Goal: Task Accomplishment & Management: Manage account settings

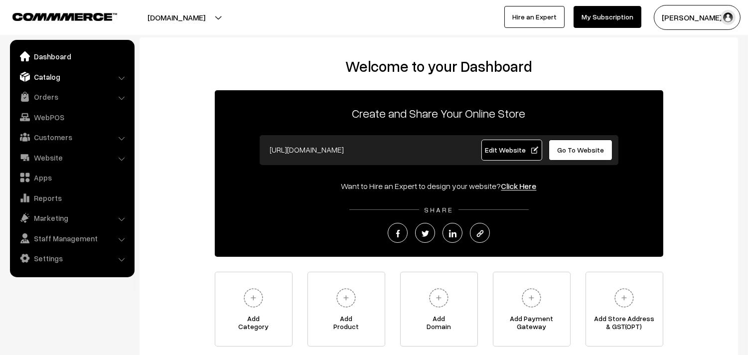
click at [46, 72] on link "Catalog" at bounding box center [71, 77] width 119 height 18
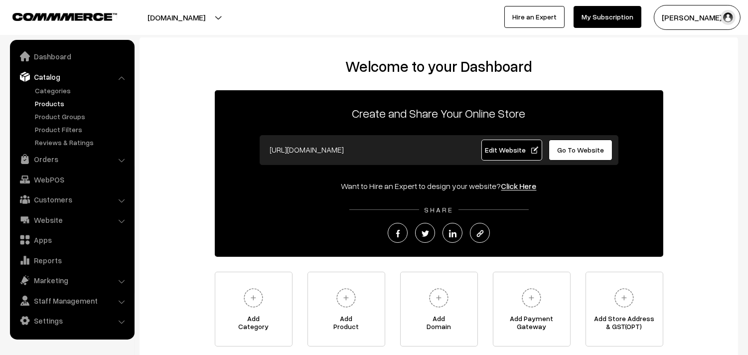
click at [52, 99] on link "Products" at bounding box center [81, 103] width 99 height 10
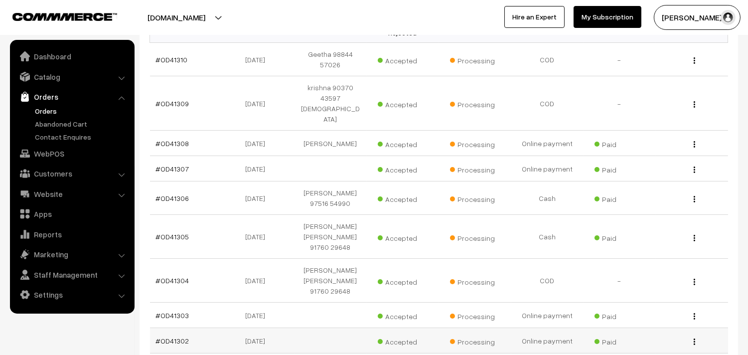
scroll to position [125, 0]
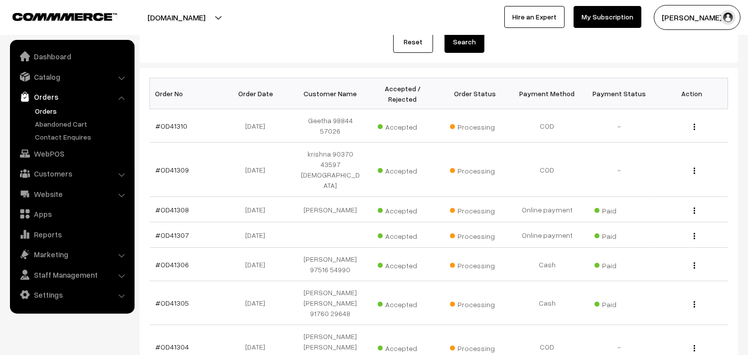
click at [53, 107] on link "Orders" at bounding box center [81, 111] width 99 height 10
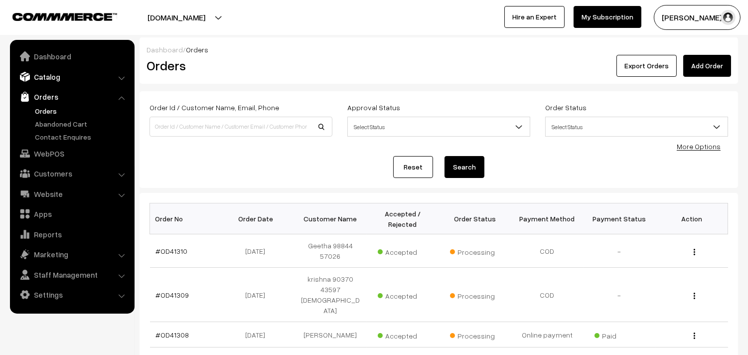
click at [52, 81] on link "Catalog" at bounding box center [71, 77] width 119 height 18
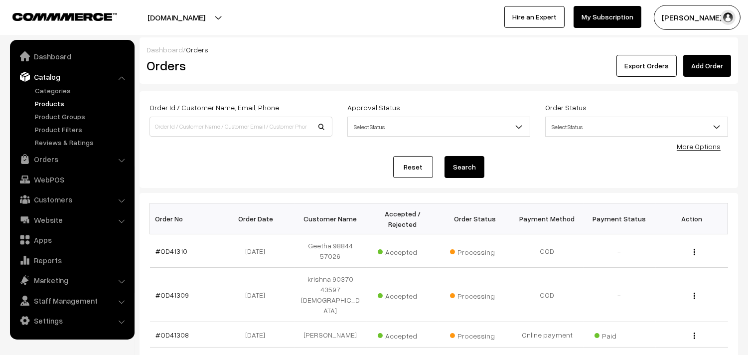
click at [51, 99] on link "Products" at bounding box center [81, 103] width 99 height 10
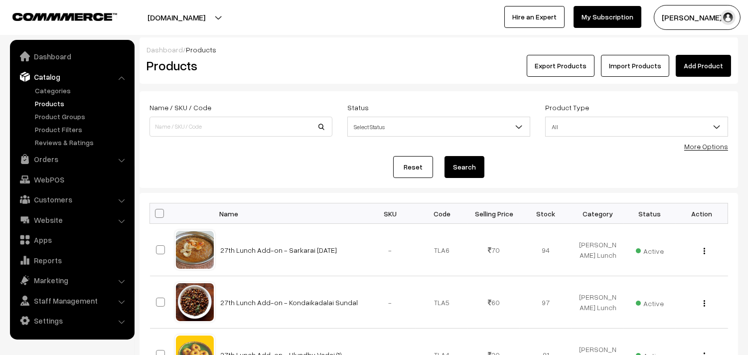
click at [713, 147] on link "More Options" at bounding box center [706, 146] width 44 height 8
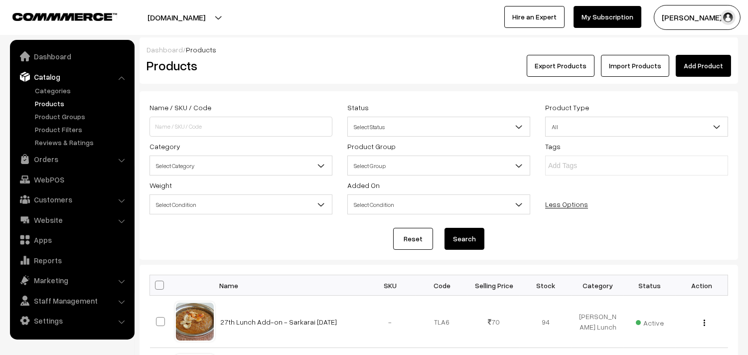
click at [202, 171] on span "Select Category" at bounding box center [241, 165] width 182 height 17
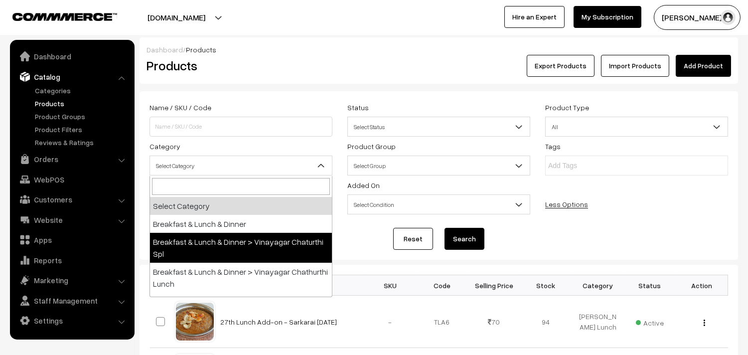
select select "54"
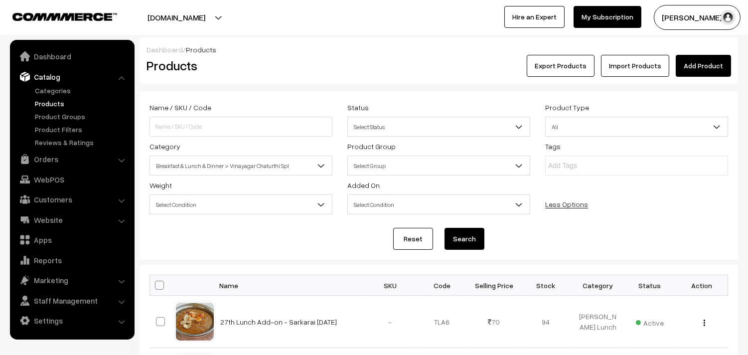
click at [462, 237] on button "Search" at bounding box center [464, 239] width 40 height 22
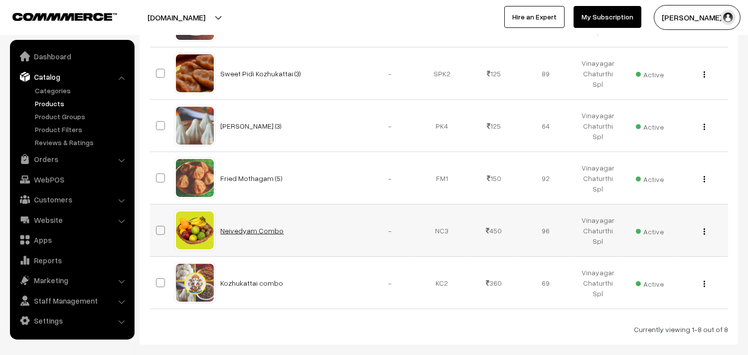
scroll to position [460, 0]
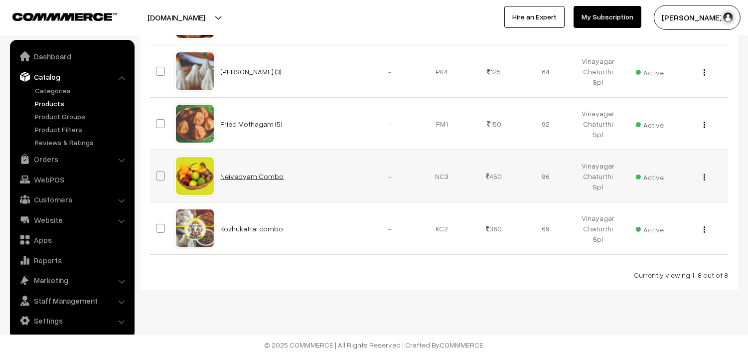
click at [264, 178] on link "Neivedyam Combo" at bounding box center [252, 176] width 63 height 8
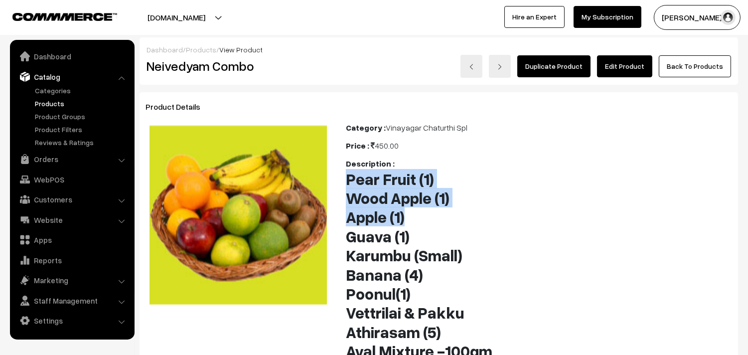
drag, startPoint x: 348, startPoint y: 177, endPoint x: 421, endPoint y: 223, distance: 87.1
click at [421, 223] on h2 "Pear Fruit (1) Wood Apple (1) Apple (1) Guava (1) Karumbu (Small) Banana (4) Po…" at bounding box center [539, 293] width 386 height 249
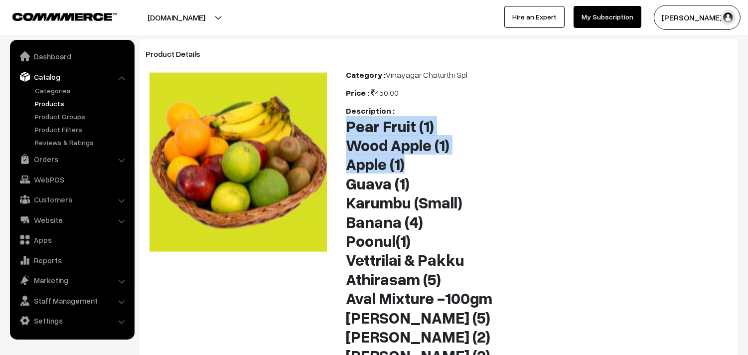
scroll to position [166, 0]
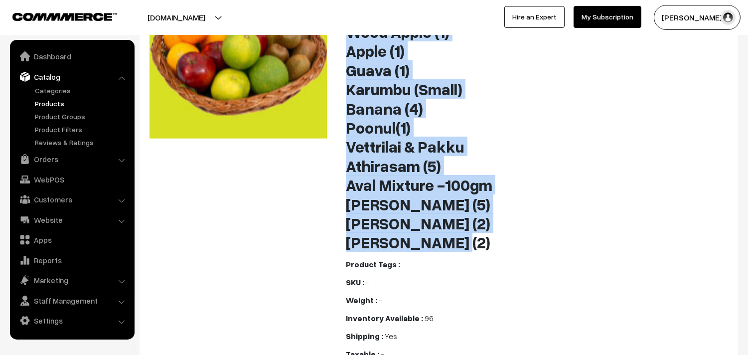
click at [449, 244] on b "Rava Laddu (2)" at bounding box center [418, 241] width 144 height 19
copy h2 "Pear Fruit (1) Wood Apple (1) Apple (1) Guava (1) Karumbu (Small) Banana (4) Po…"
click at [62, 90] on link "Categories" at bounding box center [81, 90] width 99 height 10
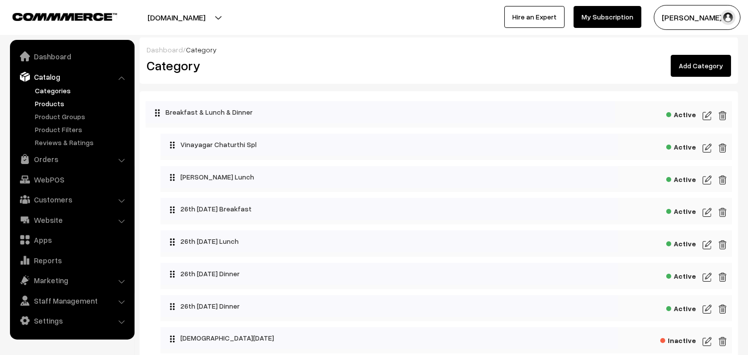
click at [58, 105] on link "Products" at bounding box center [81, 103] width 99 height 10
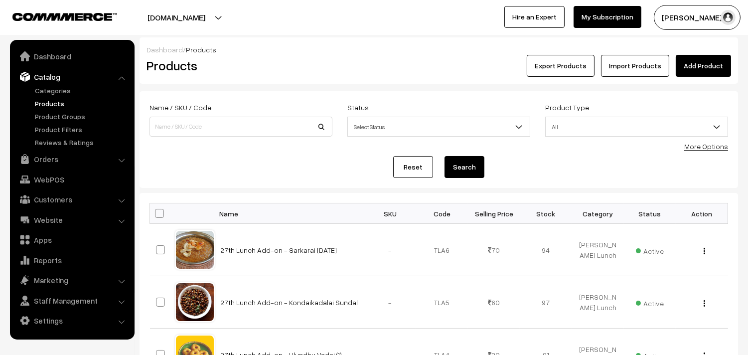
click at [53, 105] on link "Products" at bounding box center [81, 103] width 99 height 10
click at [700, 150] on link "More Options" at bounding box center [706, 146] width 44 height 8
click at [701, 146] on link "More Options" at bounding box center [706, 146] width 44 height 8
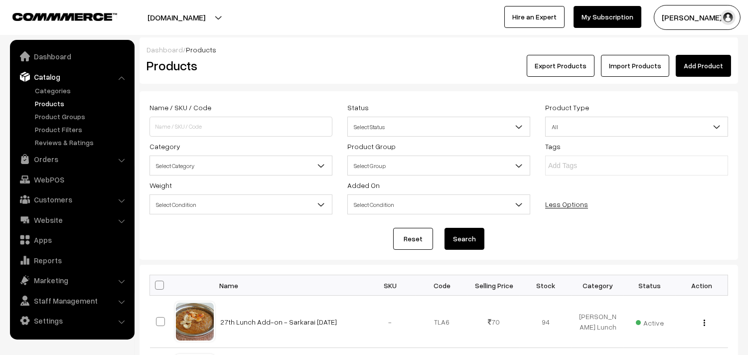
click at [231, 166] on span "Select Category" at bounding box center [241, 165] width 182 height 17
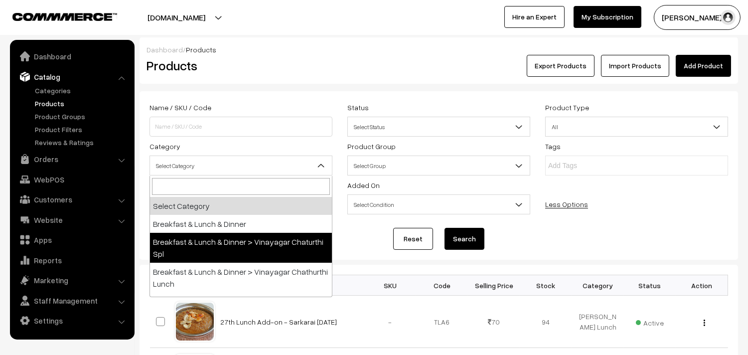
select select "54"
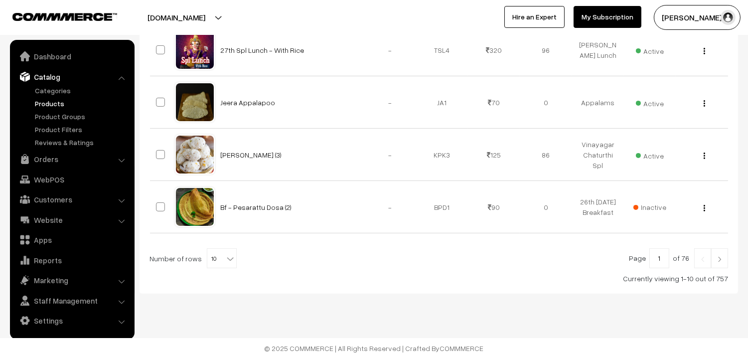
scroll to position [590, 0]
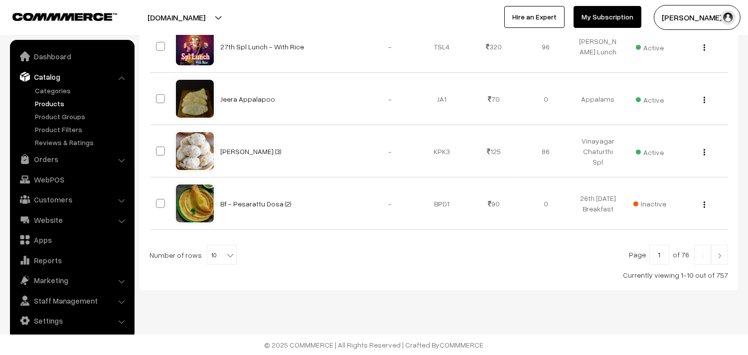
click at [225, 258] on b at bounding box center [230, 255] width 10 height 10
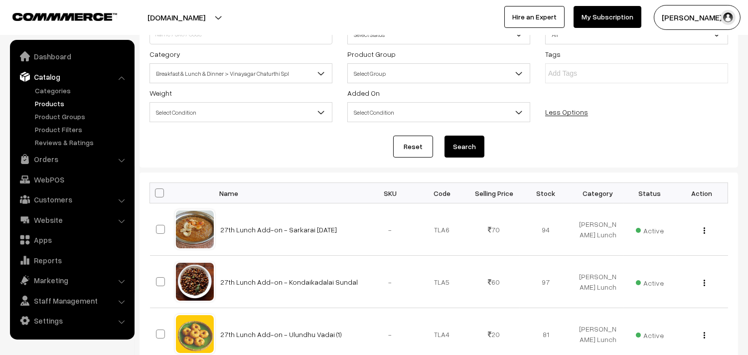
scroll to position [92, 0]
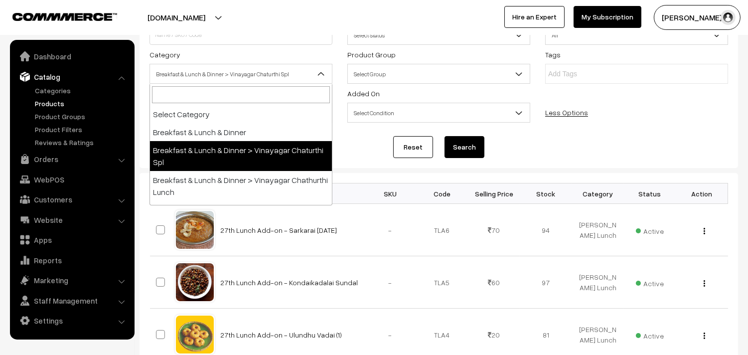
click at [294, 78] on span "Breakfast & Lunch & Dinner > Vinayagar Chaturthi Spl" at bounding box center [241, 73] width 182 height 17
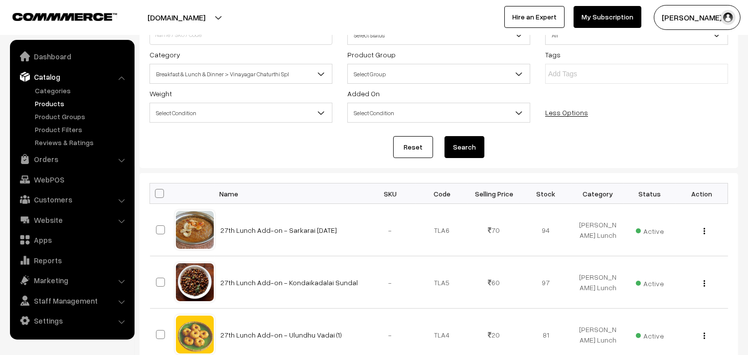
click at [460, 141] on button "Search" at bounding box center [464, 147] width 40 height 22
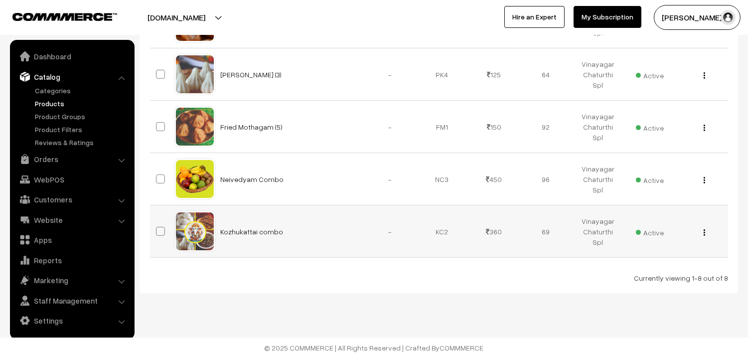
scroll to position [460, 0]
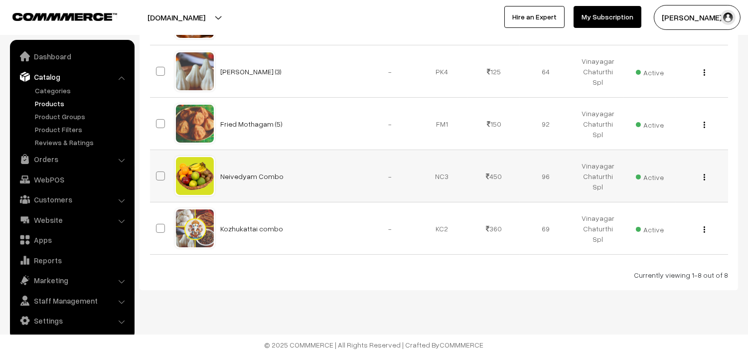
click at [703, 175] on img "button" at bounding box center [703, 177] width 1 height 6
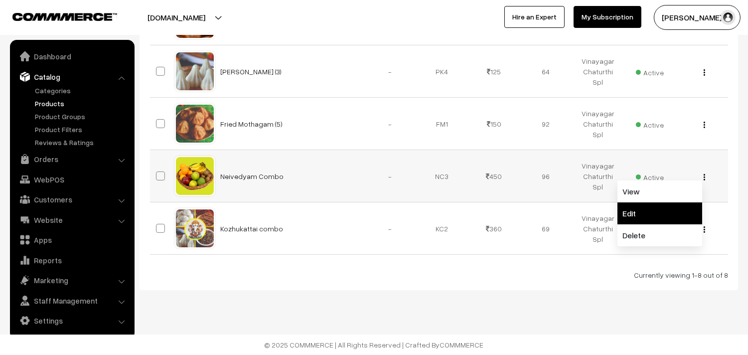
click at [655, 206] on link "Edit" at bounding box center [659, 213] width 85 height 22
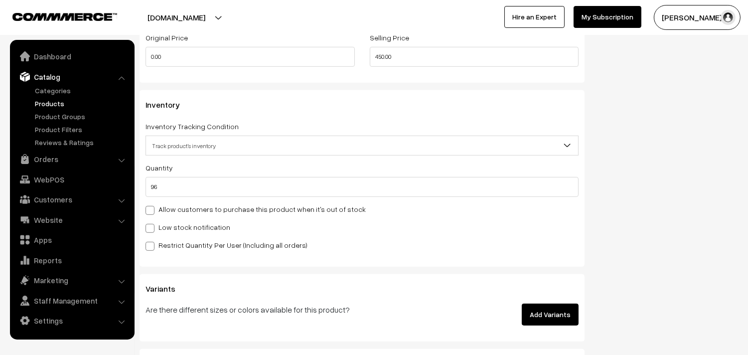
scroll to position [941, 0]
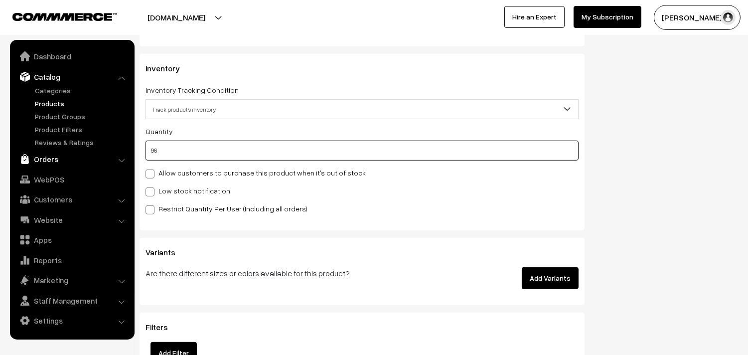
drag, startPoint x: 187, startPoint y: 154, endPoint x: 120, endPoint y: 154, distance: 67.3
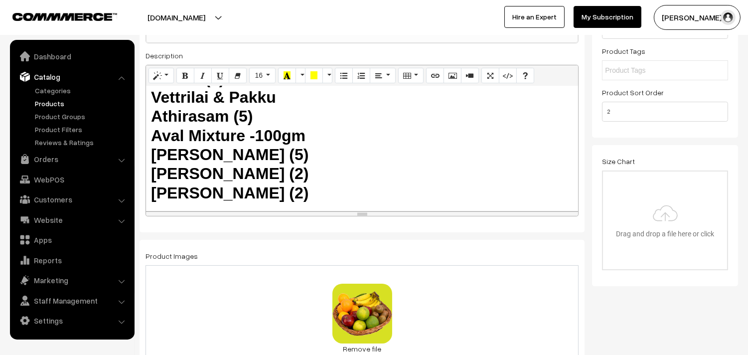
scroll to position [0, 0]
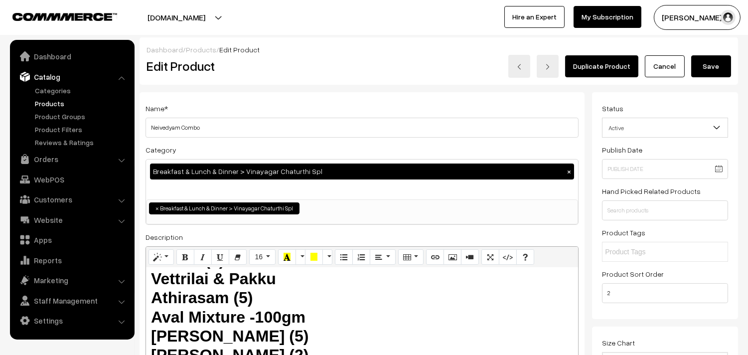
type input "0"
click at [720, 60] on button "Save" at bounding box center [711, 66] width 40 height 22
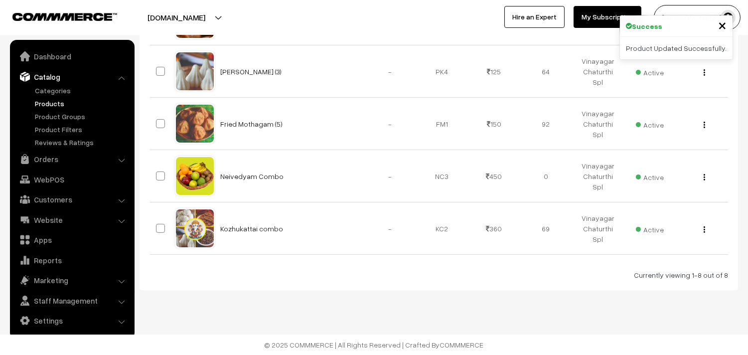
scroll to position [460, 0]
click at [703, 227] on button "button" at bounding box center [704, 229] width 2 height 8
click at [705, 227] on button "button" at bounding box center [704, 229] width 2 height 8
click at [703, 228] on button "button" at bounding box center [704, 229] width 2 height 8
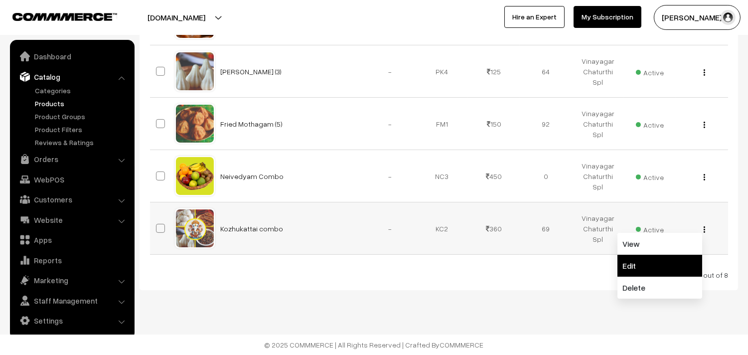
click at [647, 263] on link "Edit" at bounding box center [659, 266] width 85 height 22
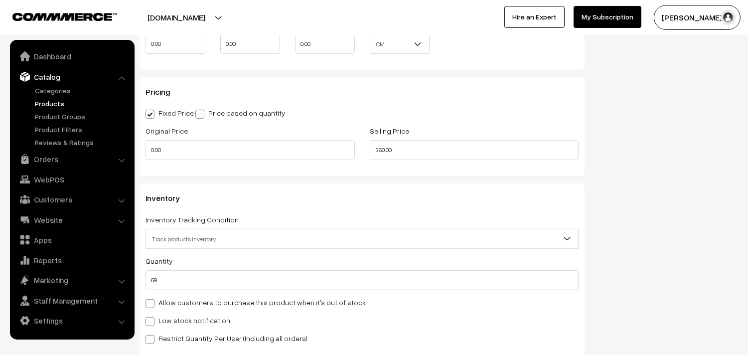
scroll to position [830, 0]
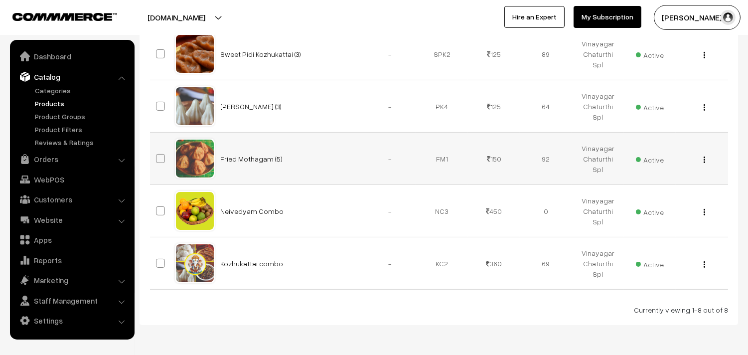
scroll to position [405, 0]
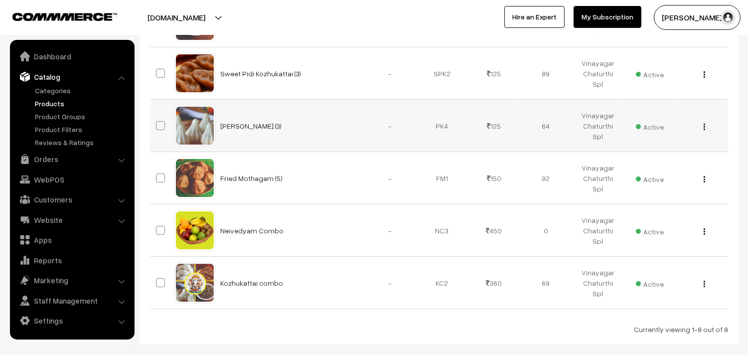
click at [705, 131] on div "View Edit Delete" at bounding box center [702, 126] width 40 height 10
click at [705, 128] on div "View Edit Delete" at bounding box center [702, 126] width 40 height 10
click at [703, 127] on img "button" at bounding box center [703, 127] width 1 height 6
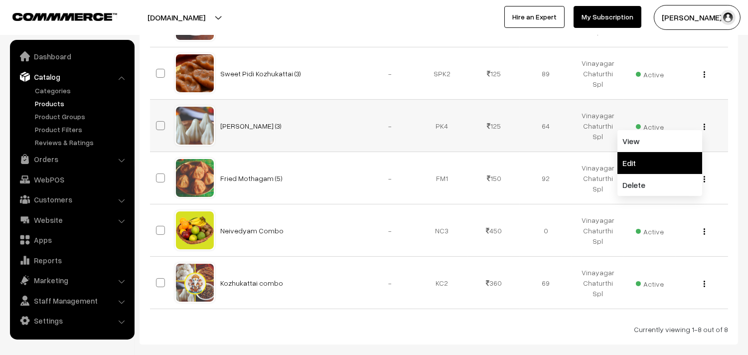
click at [643, 166] on link "Edit" at bounding box center [659, 163] width 85 height 22
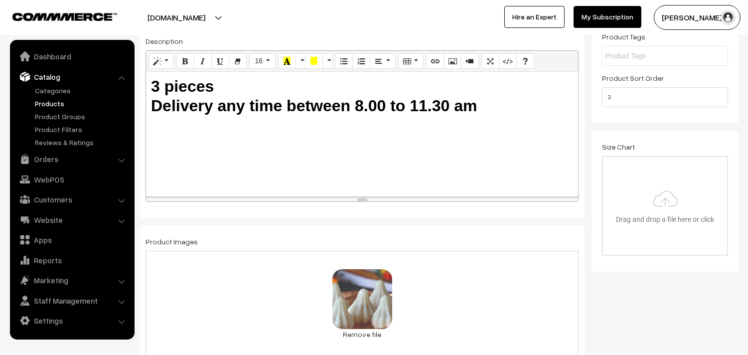
scroll to position [111, 0]
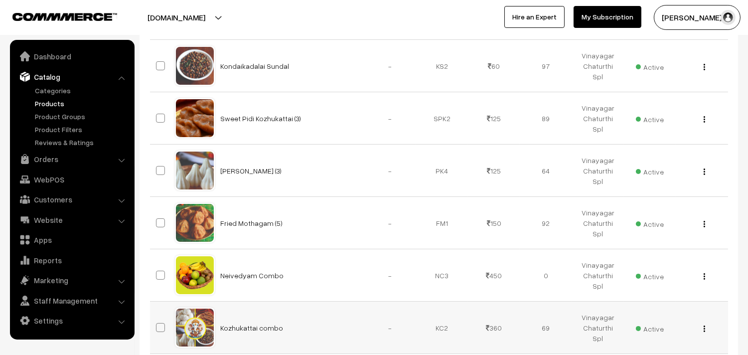
scroll to position [350, 0]
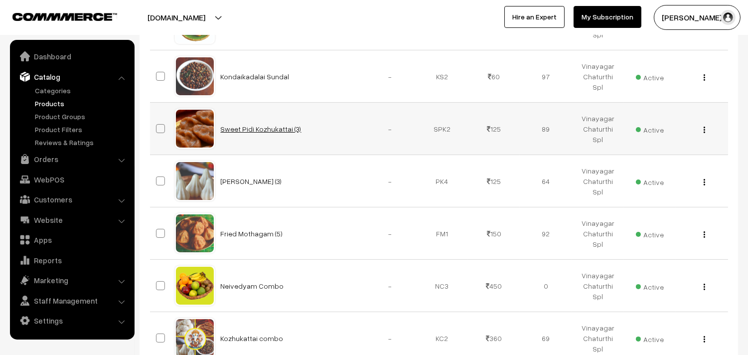
click at [262, 131] on link "Sweet Pidi Kozhukattai (3)" at bounding box center [261, 129] width 81 height 8
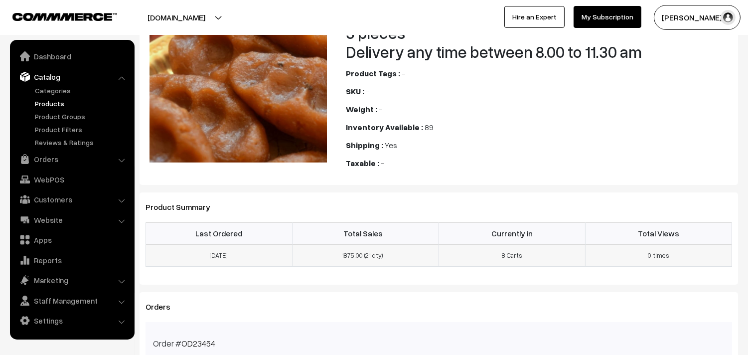
scroll to position [111, 0]
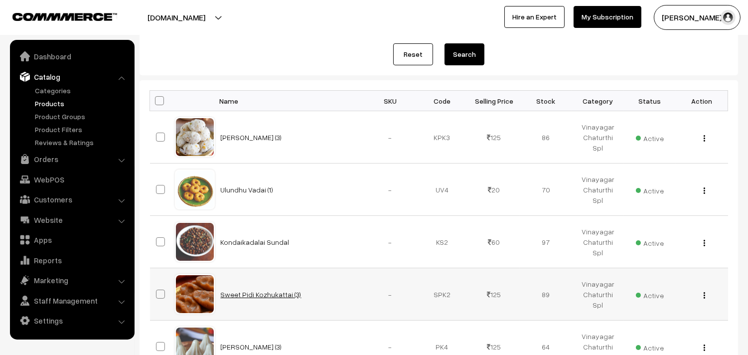
scroll to position [183, 0]
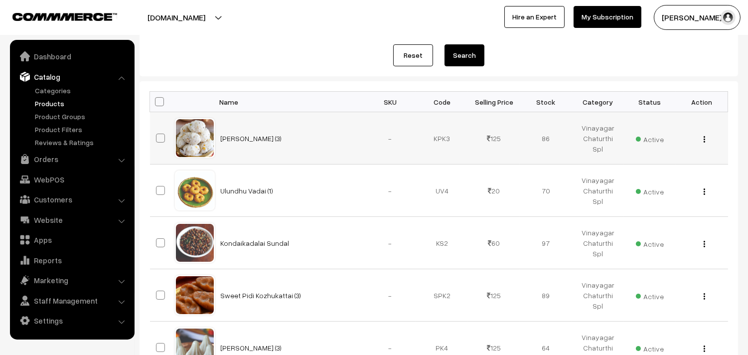
click at [272, 144] on td "[PERSON_NAME] (3)" at bounding box center [289, 138] width 149 height 52
click at [273, 140] on link "[PERSON_NAME] (3)" at bounding box center [251, 138] width 61 height 8
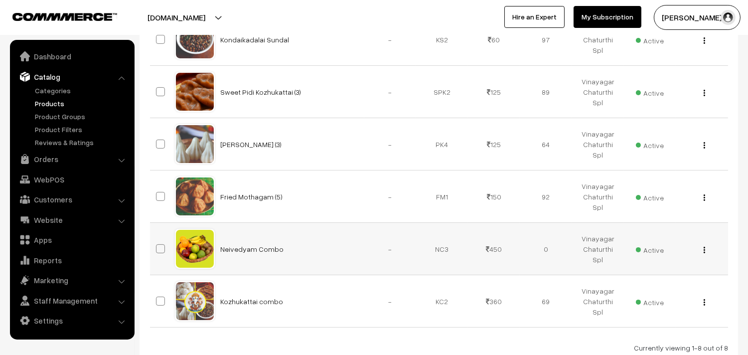
scroll to position [405, 0]
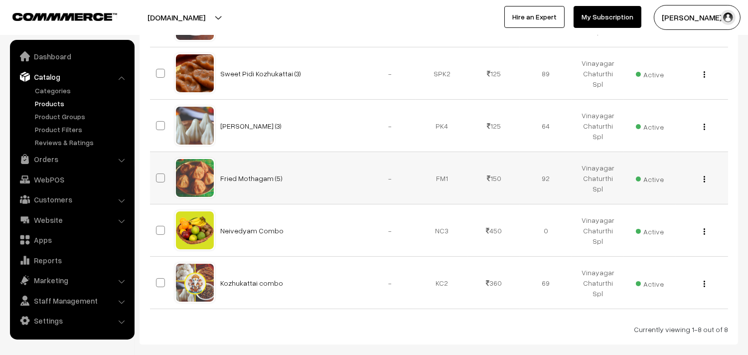
click at [246, 184] on td "Fried Mothagam (5)" at bounding box center [289, 178] width 149 height 52
click at [248, 180] on link "Fried Mothagam (5)" at bounding box center [252, 178] width 62 height 8
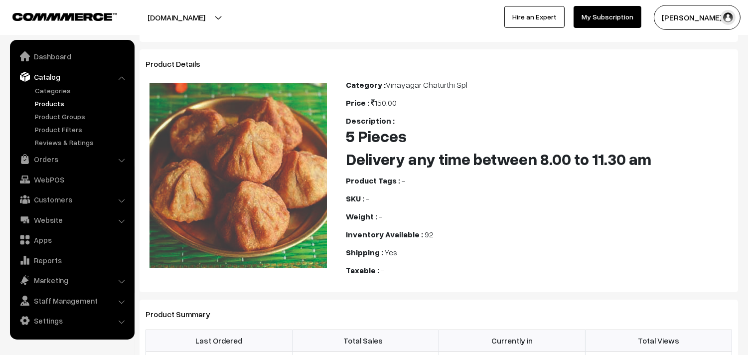
scroll to position [55, 0]
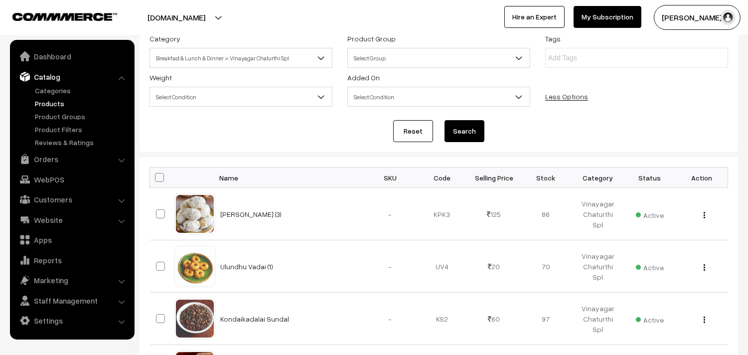
scroll to position [73, 0]
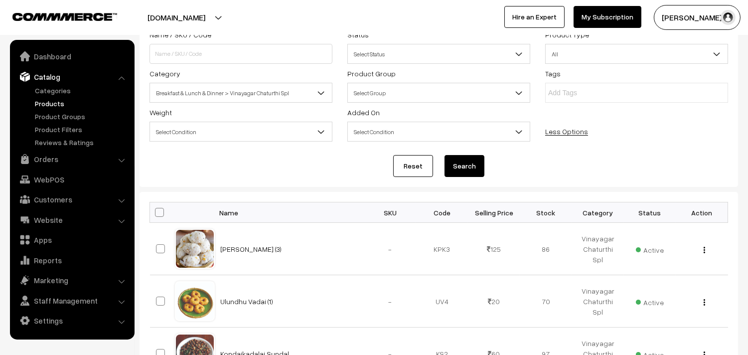
click at [206, 96] on span "Breakfast & Lunch & Dinner > Vinayagar Chaturthi Spl" at bounding box center [241, 92] width 182 height 17
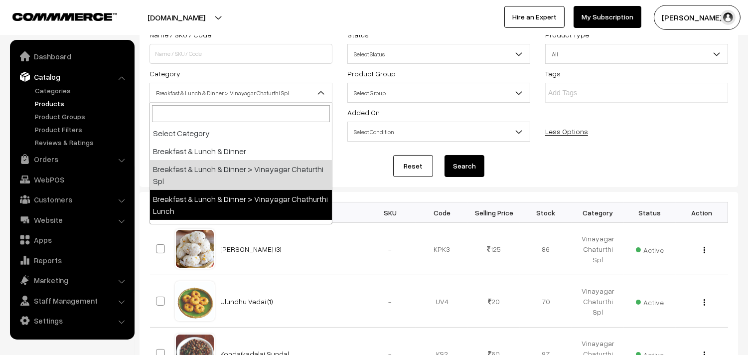
select select "100"
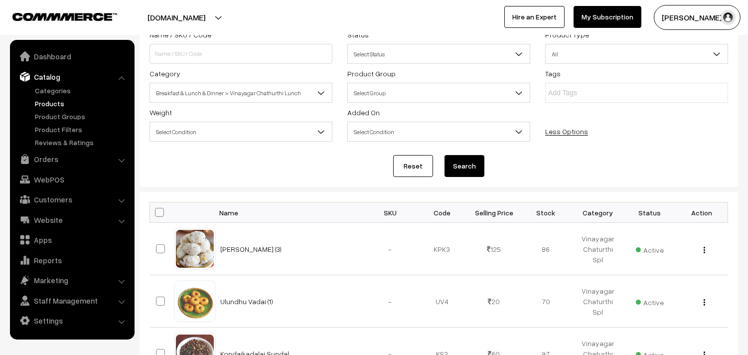
click at [452, 169] on button "Search" at bounding box center [464, 166] width 40 height 22
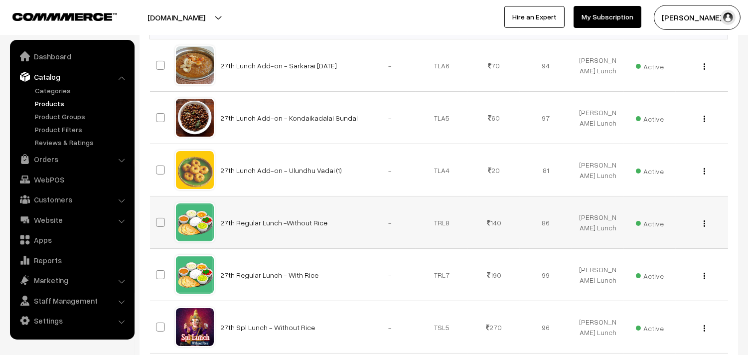
scroll to position [387, 0]
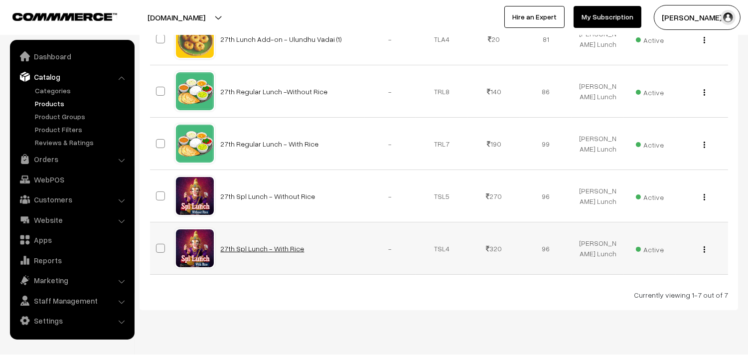
click at [260, 250] on link "27th Spl Lunch - With Rice" at bounding box center [263, 248] width 84 height 8
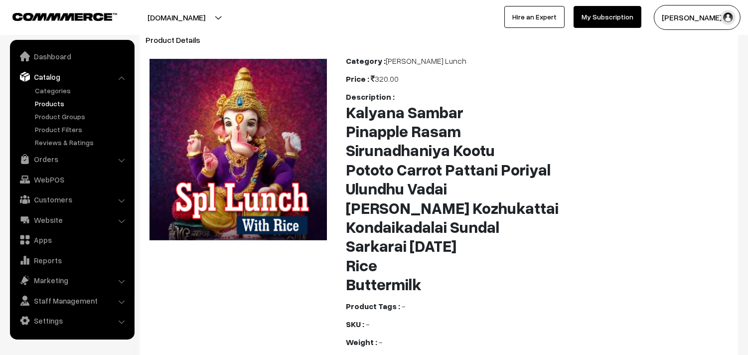
scroll to position [166, 0]
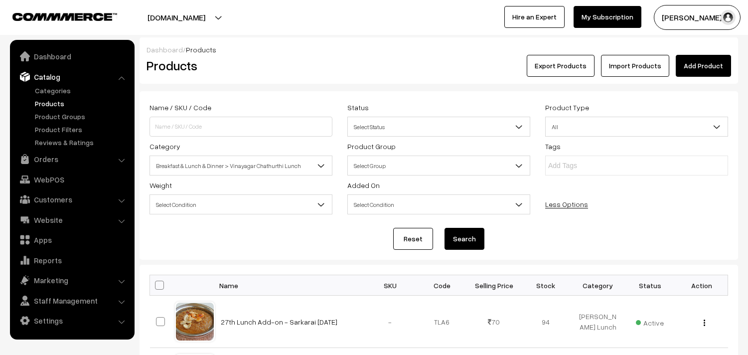
scroll to position [387, 0]
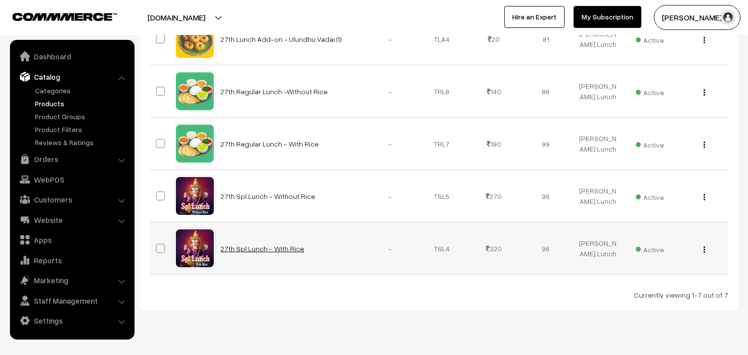
click at [283, 250] on link "27th Spl Lunch - With Rice" at bounding box center [263, 248] width 84 height 8
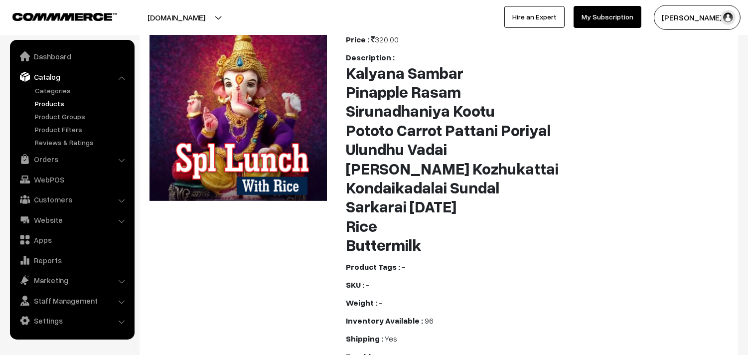
scroll to position [221, 0]
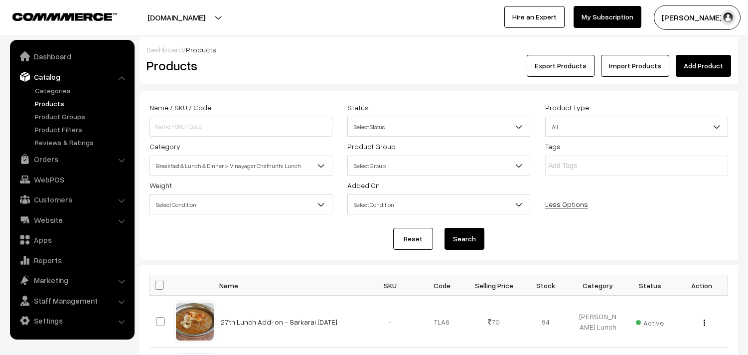
scroll to position [387, 0]
select select "100"
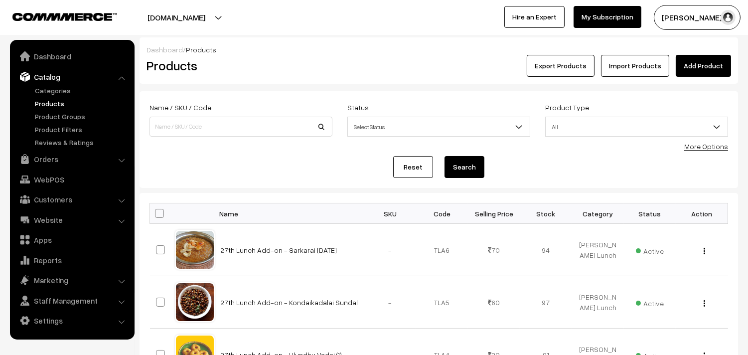
click at [716, 145] on link "More Options" at bounding box center [706, 146] width 44 height 8
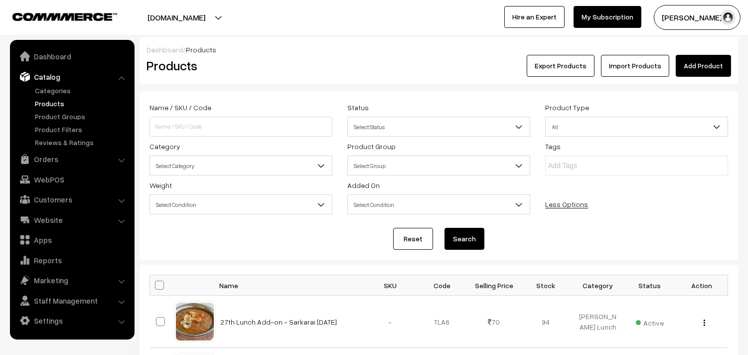
click at [211, 161] on span "Select Category" at bounding box center [241, 165] width 182 height 17
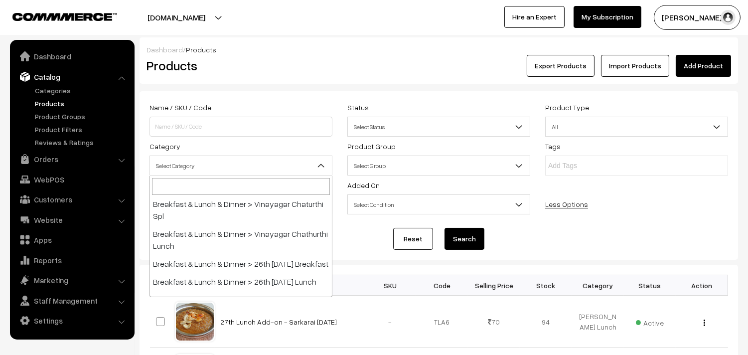
scroll to position [55, 0]
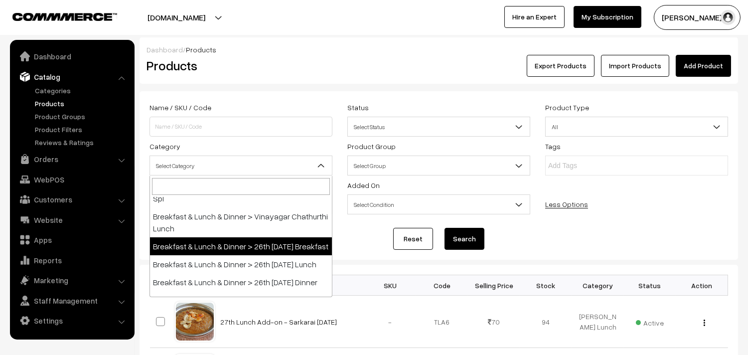
select select "91"
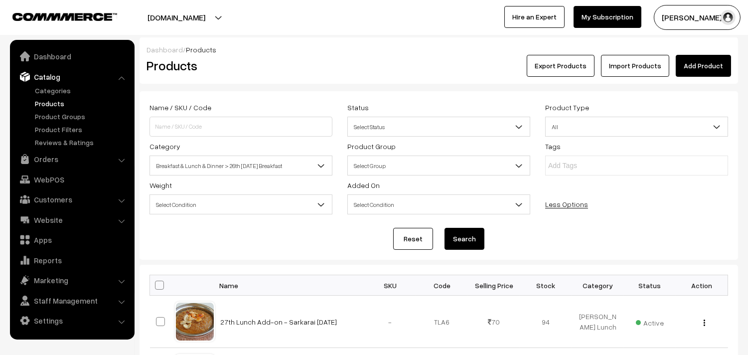
click at [453, 243] on button "Search" at bounding box center [464, 239] width 40 height 22
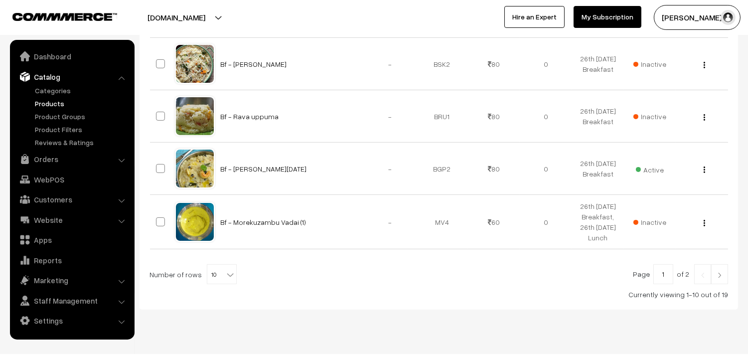
scroll to position [539, 0]
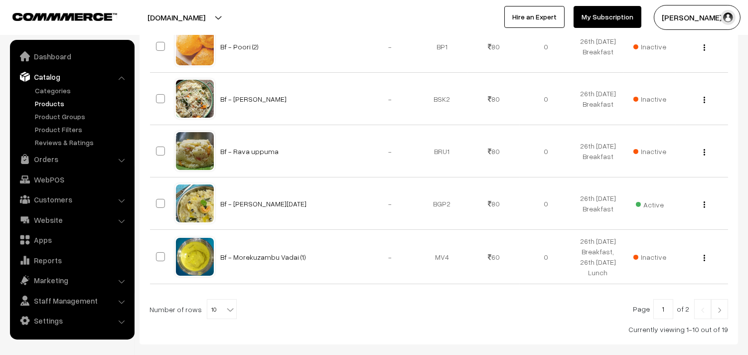
click at [225, 305] on b at bounding box center [230, 309] width 10 height 10
select select "90"
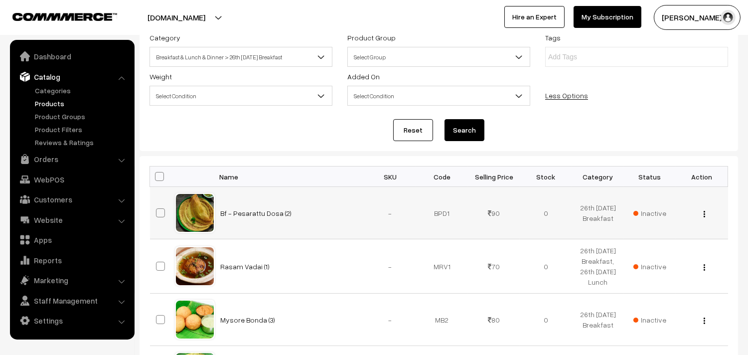
scroll to position [221, 0]
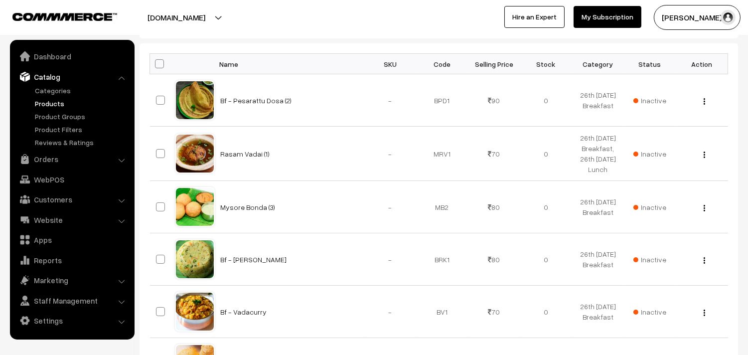
click at [161, 62] on span at bounding box center [159, 63] width 9 height 9
click at [156, 62] on input "checkbox" at bounding box center [153, 63] width 6 height 6
checkbox input "true"
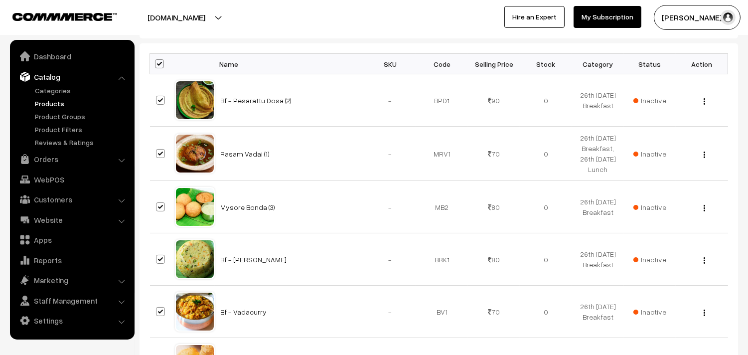
checkbox input "true"
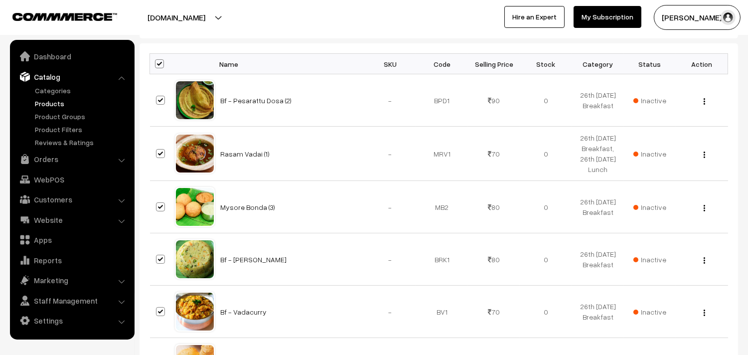
checkbox input "true"
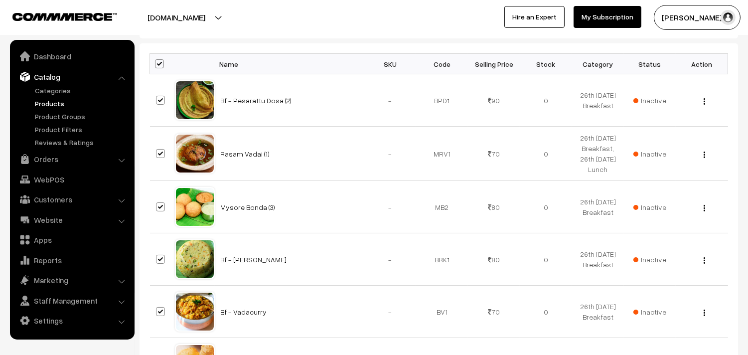
checkbox input "true"
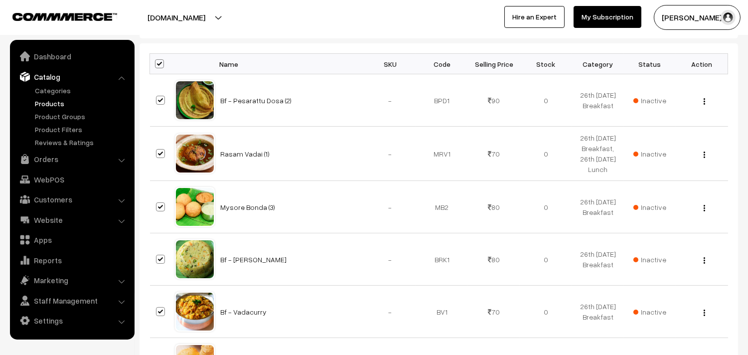
checkbox input "true"
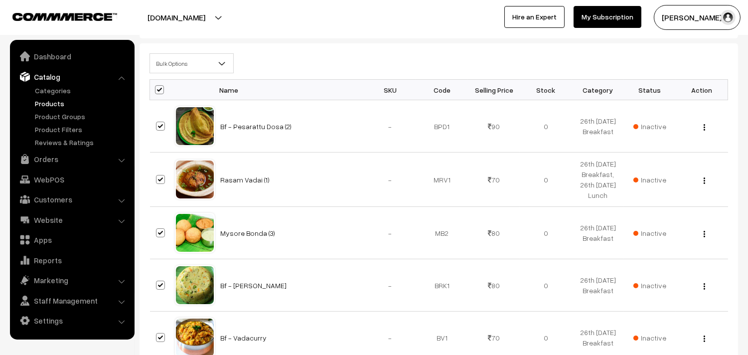
click at [175, 66] on span "Bulk Options" at bounding box center [191, 63] width 83 height 17
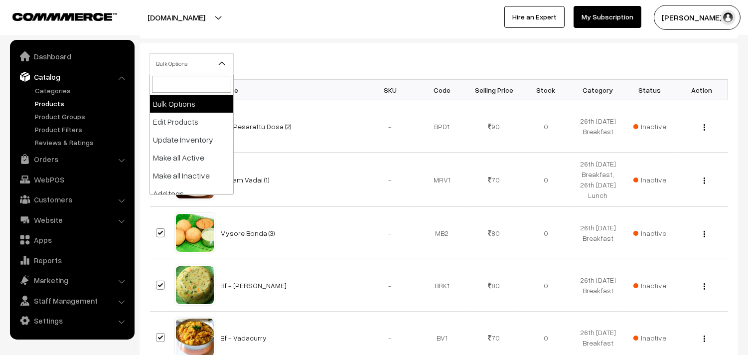
select select "editProduct"
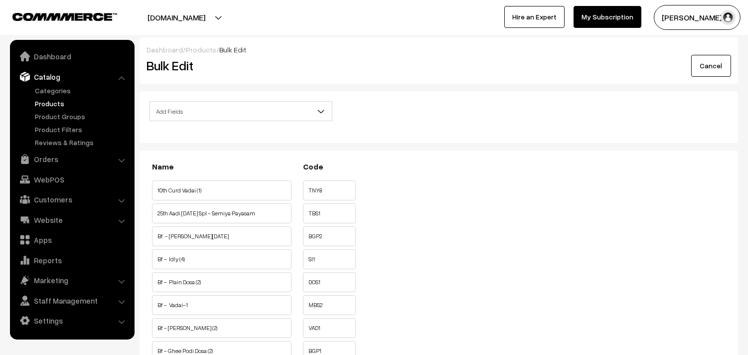
click at [202, 104] on span "Add Fields" at bounding box center [241, 111] width 182 height 17
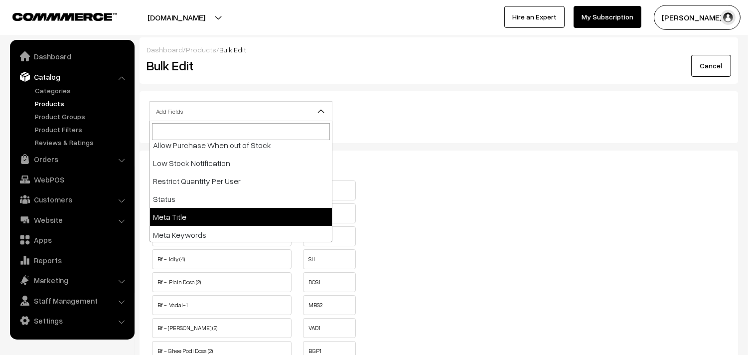
scroll to position [167, 0]
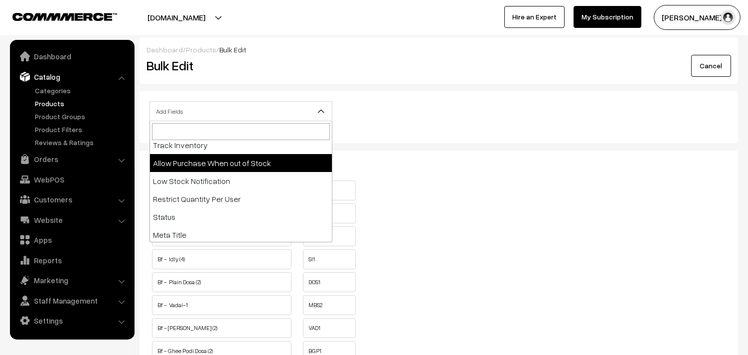
select select "allow-purchase"
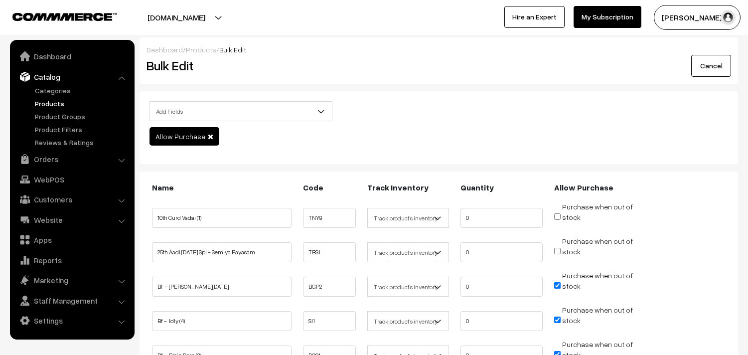
scroll to position [111, 0]
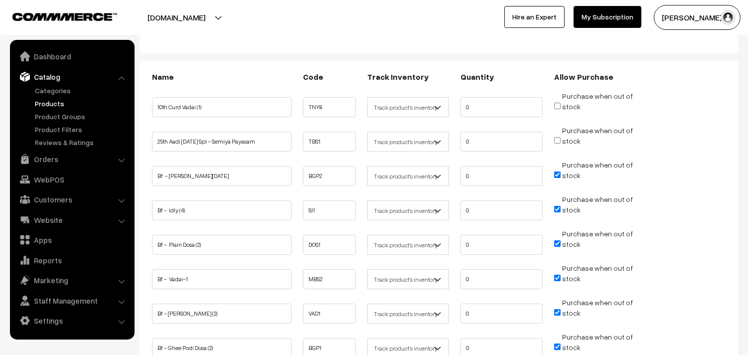
click at [556, 171] on input "Purchase when out of stock" at bounding box center [557, 174] width 6 height 6
checkbox input "false"
click at [557, 206] on input "Purchase when out of stock" at bounding box center [557, 209] width 6 height 6
checkbox input "false"
click at [556, 243] on input "Purchase when out of stock" at bounding box center [557, 243] width 6 height 6
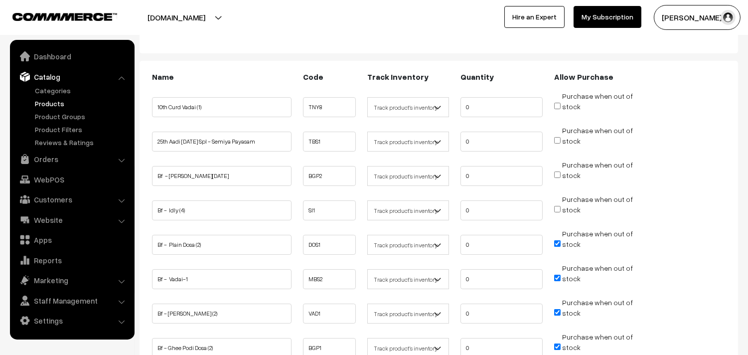
checkbox input "false"
click at [555, 276] on input "Purchase when out of stock" at bounding box center [557, 278] width 6 height 6
checkbox input "false"
click at [558, 309] on input "Purchase when out of stock" at bounding box center [557, 312] width 6 height 6
checkbox input "false"
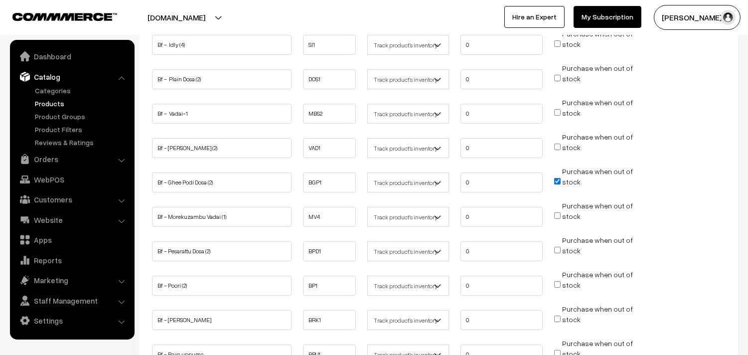
scroll to position [277, 0]
click at [558, 180] on input "Purchase when out of stock" at bounding box center [557, 180] width 6 height 6
checkbox input "false"
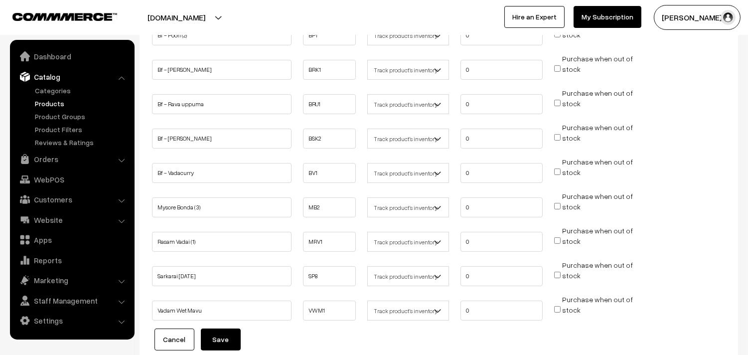
scroll to position [604, 0]
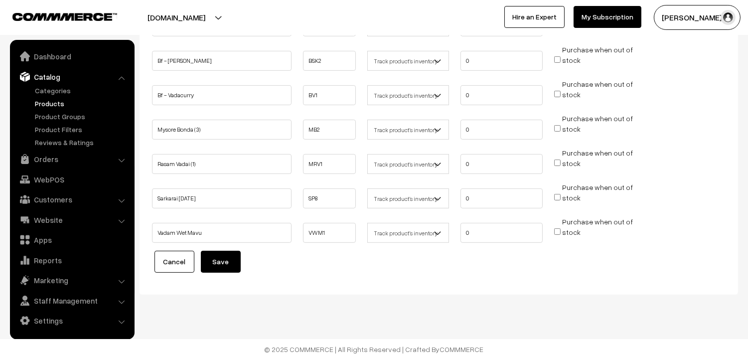
click at [230, 256] on button "Save" at bounding box center [221, 262] width 40 height 22
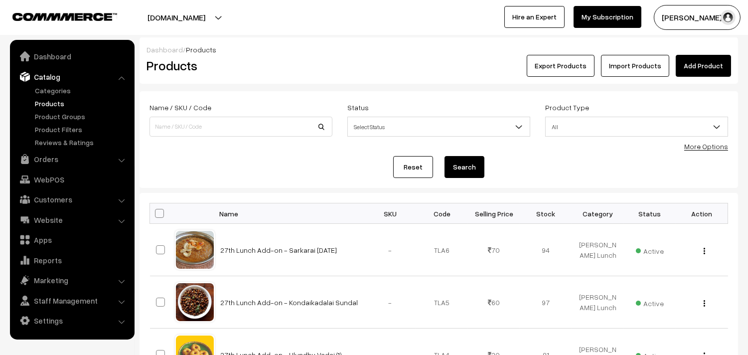
click at [712, 143] on link "More Options" at bounding box center [706, 146] width 44 height 8
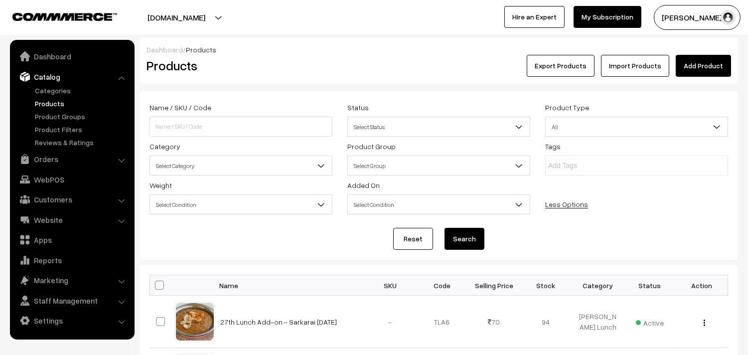
click at [210, 161] on span "Select Category" at bounding box center [241, 165] width 182 height 17
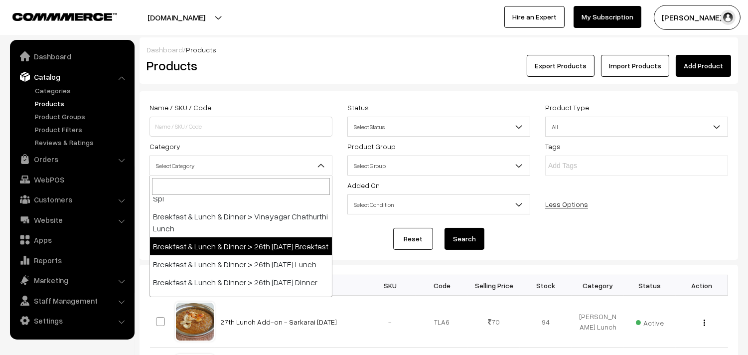
scroll to position [111, 0]
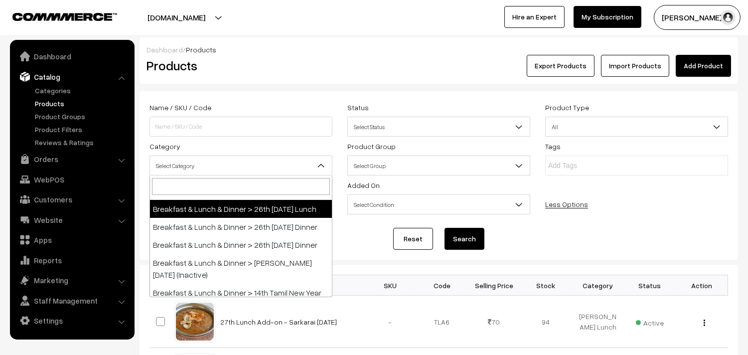
select select "95"
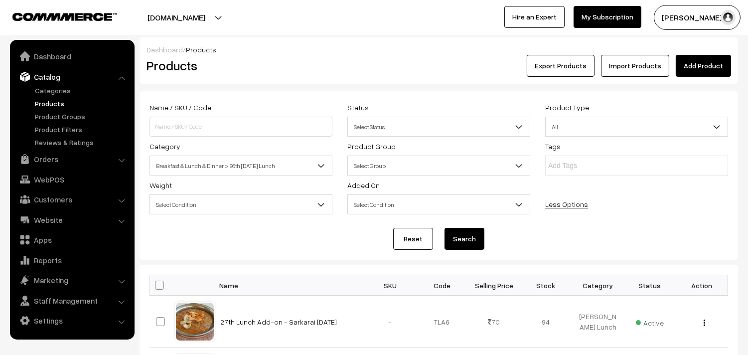
click at [479, 242] on button "Search" at bounding box center [464, 239] width 40 height 22
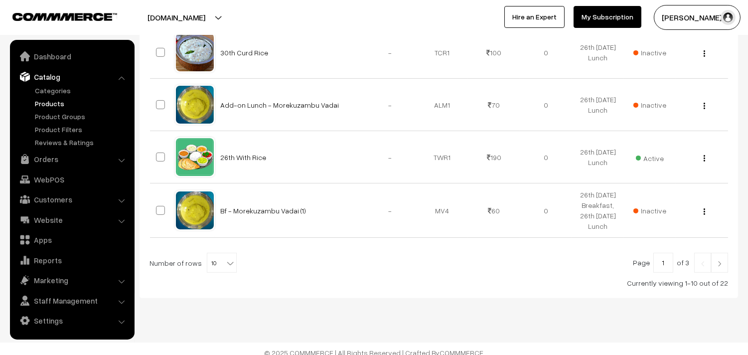
scroll to position [594, 0]
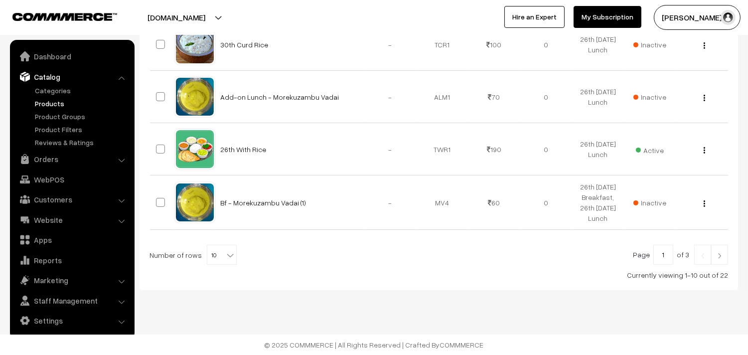
click at [218, 257] on span "10" at bounding box center [221, 255] width 29 height 20
select select "60"
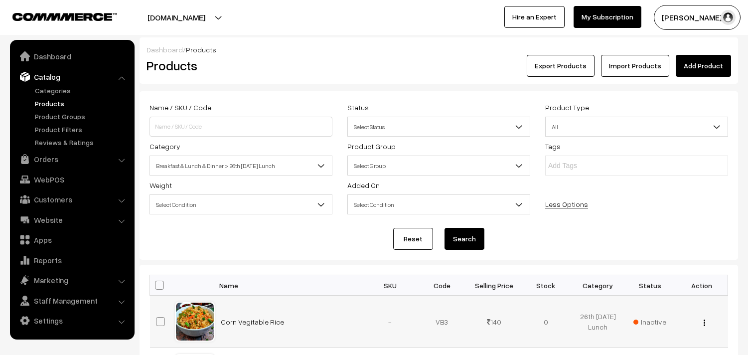
scroll to position [111, 0]
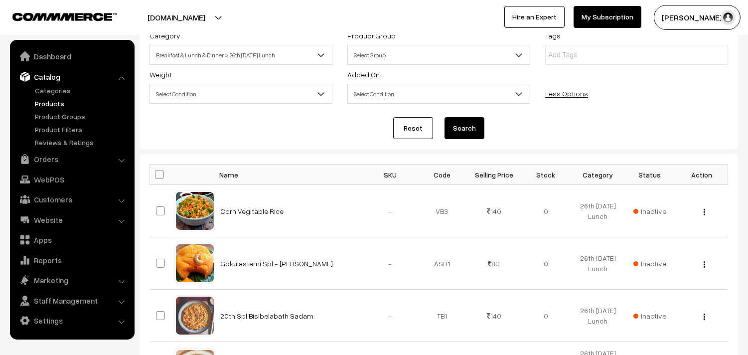
click at [155, 171] on span at bounding box center [159, 174] width 9 height 9
click at [155, 171] on input "checkbox" at bounding box center [153, 174] width 6 height 6
checkbox input "true"
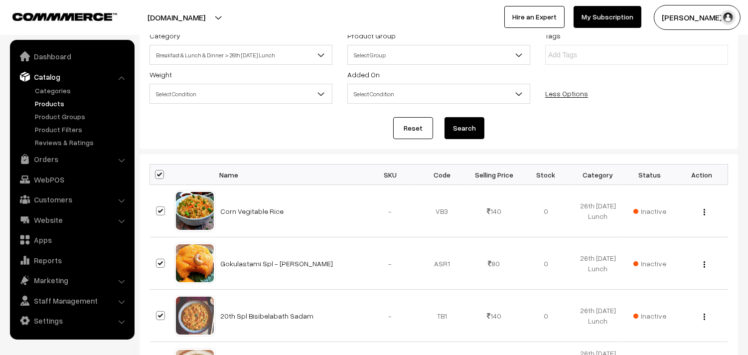
checkbox input "true"
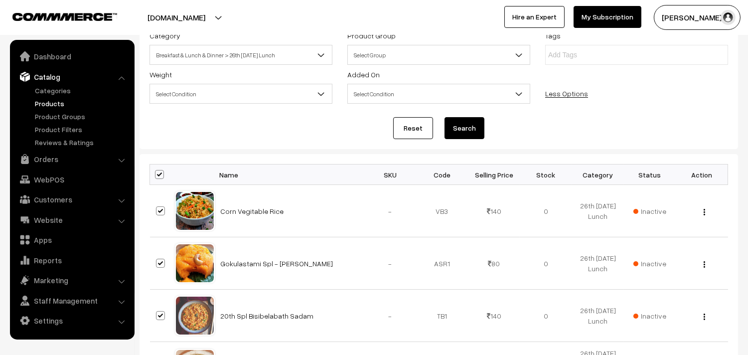
checkbox input "true"
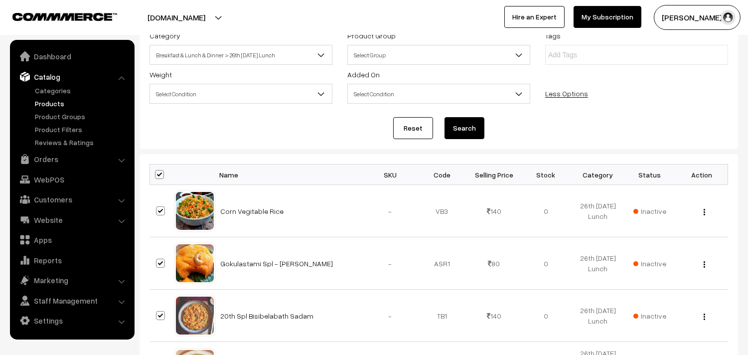
checkbox input "true"
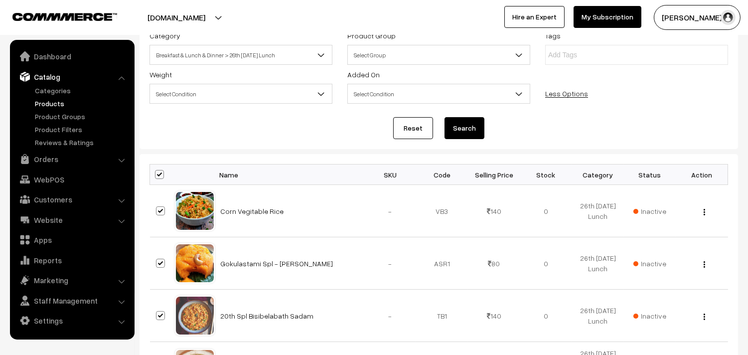
checkbox input "true"
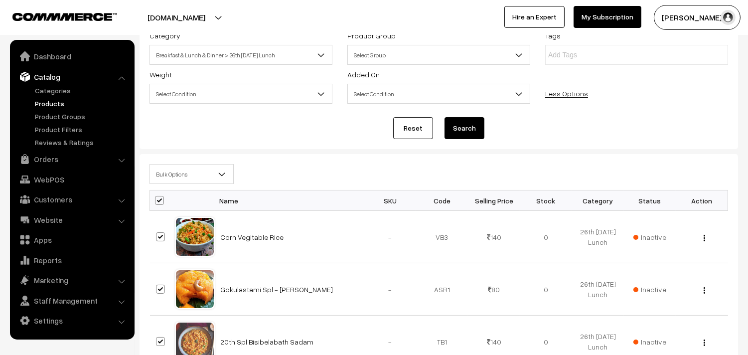
click at [172, 177] on span "Bulk Options" at bounding box center [191, 173] width 83 height 17
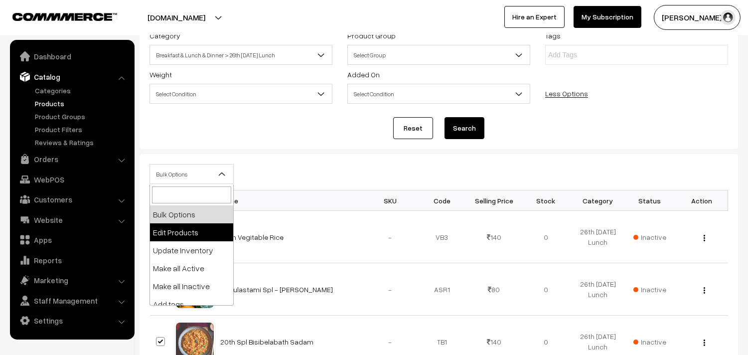
select select "editProduct"
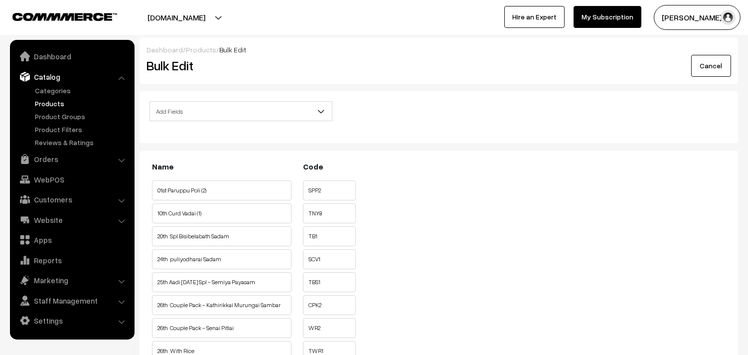
click at [220, 111] on span "Add Fields" at bounding box center [241, 111] width 182 height 17
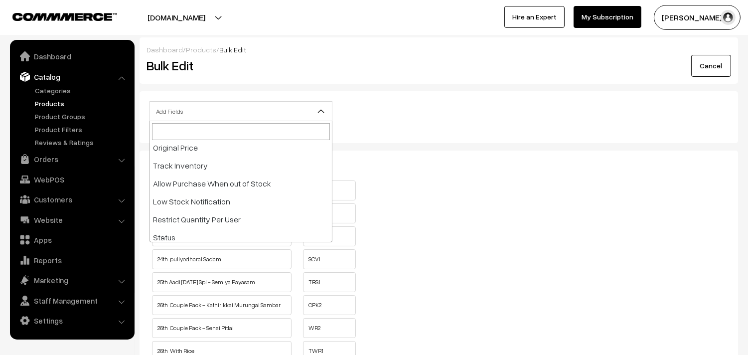
scroll to position [166, 0]
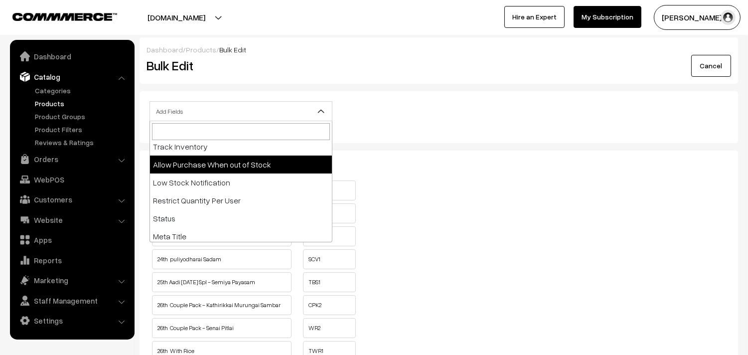
select select "allow-purchase"
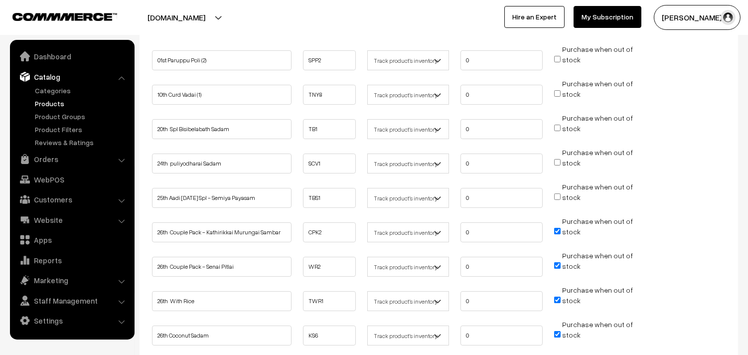
scroll to position [221, 0]
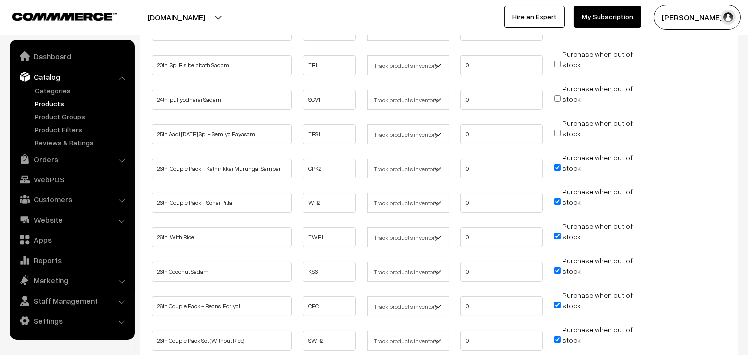
click at [558, 165] on input "Purchase when out of stock" at bounding box center [557, 167] width 6 height 6
checkbox input "false"
click at [556, 200] on input "Purchase when out of stock" at bounding box center [557, 201] width 6 height 6
checkbox input "false"
click at [556, 233] on input "Purchase when out of stock" at bounding box center [557, 236] width 6 height 6
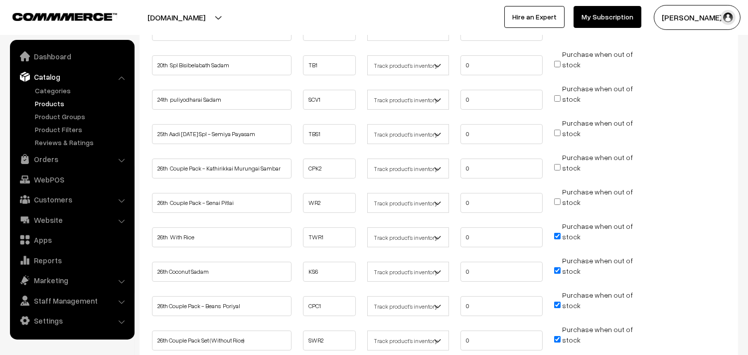
checkbox input "false"
click at [557, 267] on input "Purchase when out of stock" at bounding box center [557, 270] width 6 height 6
checkbox input "false"
click at [556, 301] on input "Purchase when out of stock" at bounding box center [557, 304] width 6 height 6
checkbox input "false"
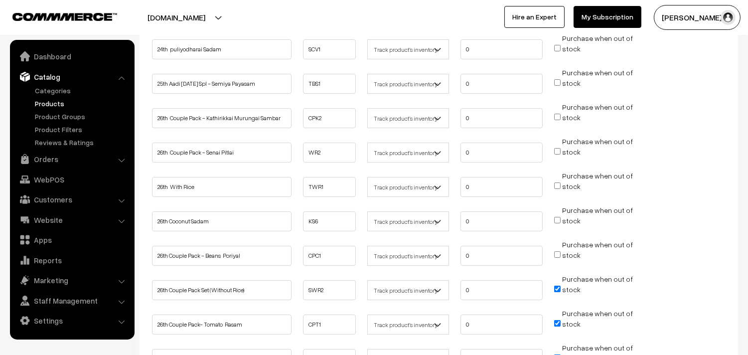
scroll to position [387, 0]
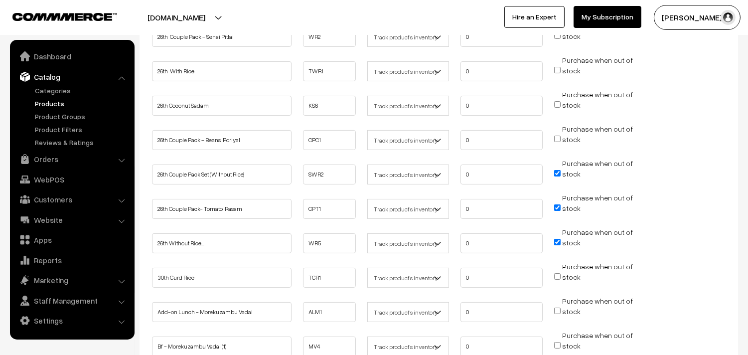
click at [558, 170] on input "Purchase when out of stock" at bounding box center [557, 173] width 6 height 6
checkbox input "false"
click at [559, 205] on input "Purchase when out of stock" at bounding box center [557, 207] width 6 height 6
checkbox input "false"
click at [558, 239] on input "Purchase when out of stock" at bounding box center [557, 242] width 6 height 6
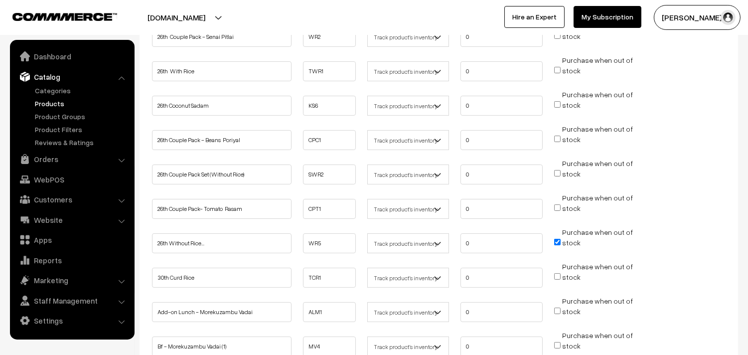
checkbox input "false"
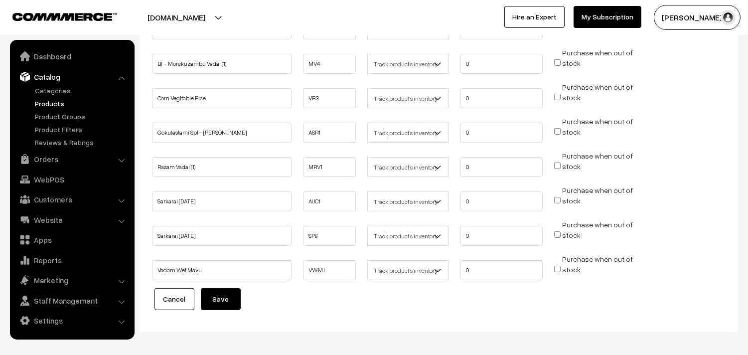
scroll to position [651, 0]
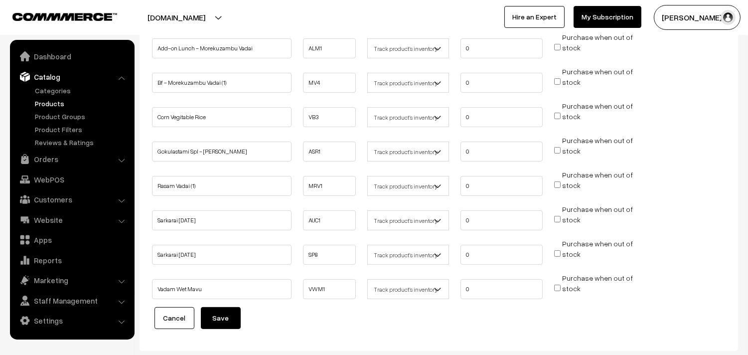
click at [221, 307] on button "Save" at bounding box center [221, 318] width 40 height 22
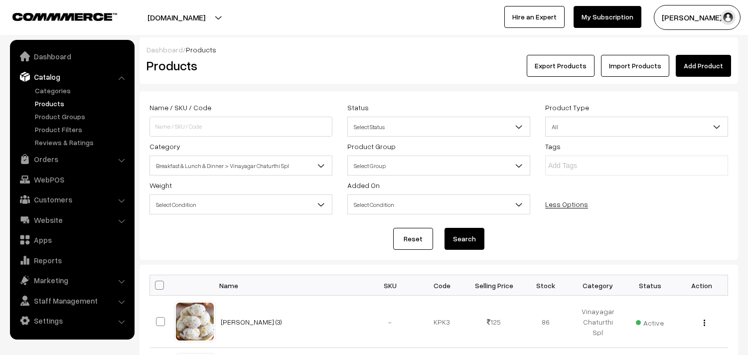
select select "100"
